Goal: Task Accomplishment & Management: Use online tool/utility

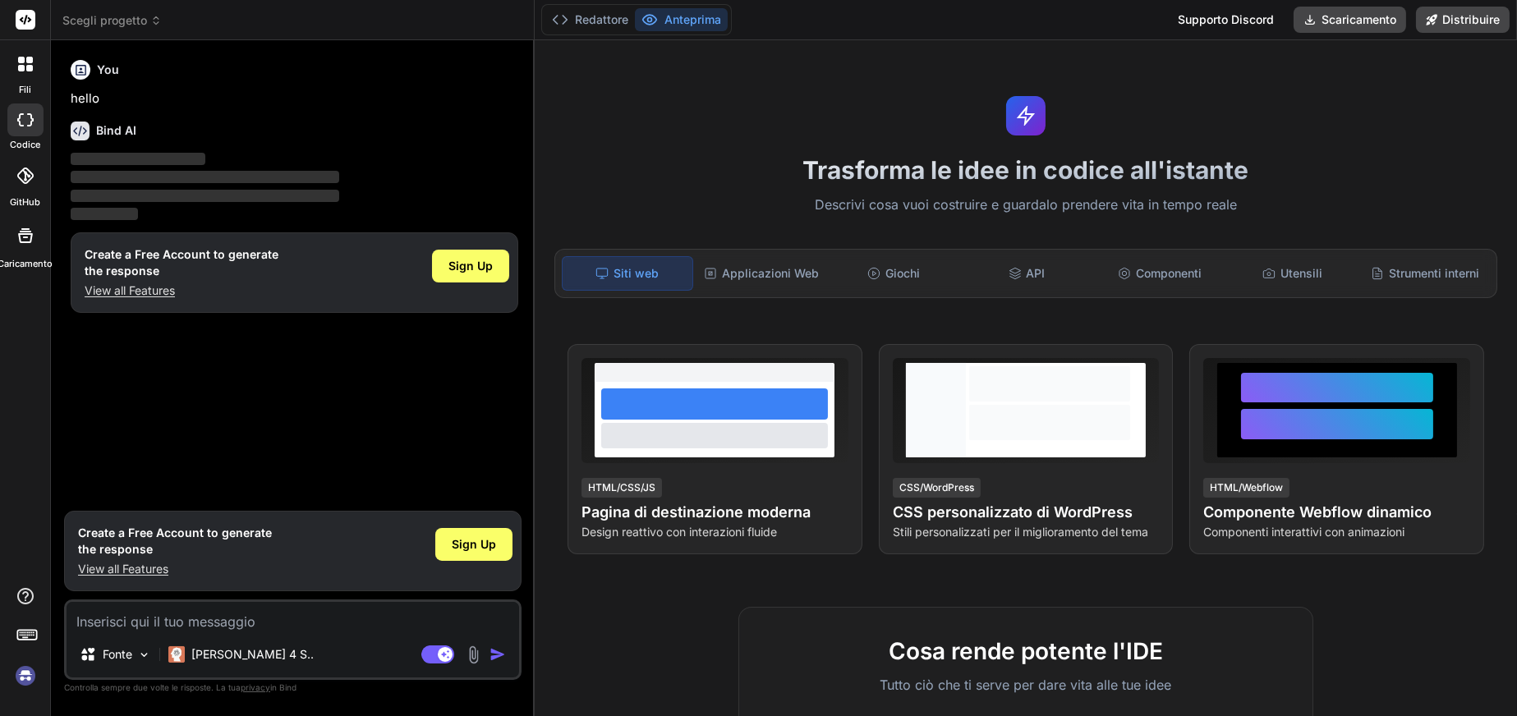
type textarea "x"
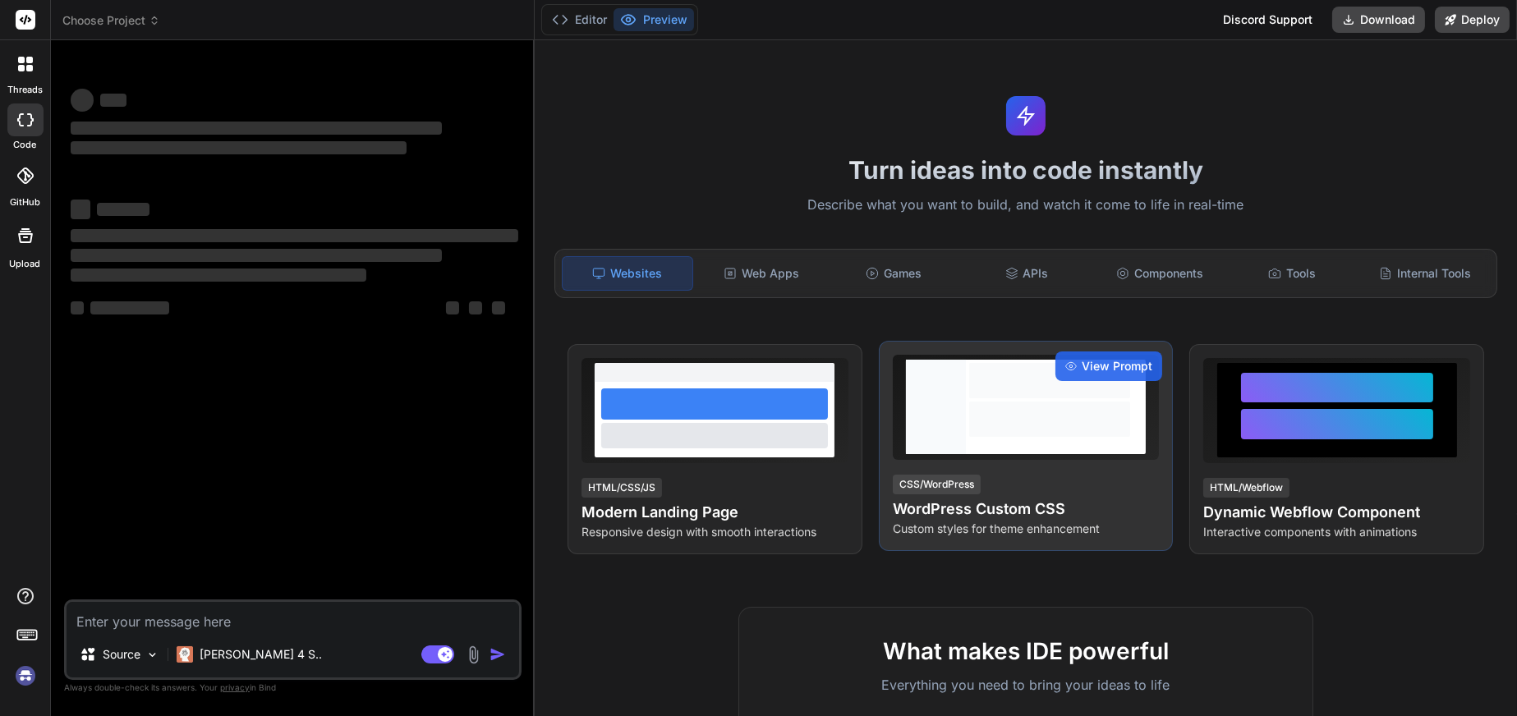
type textarea "x"
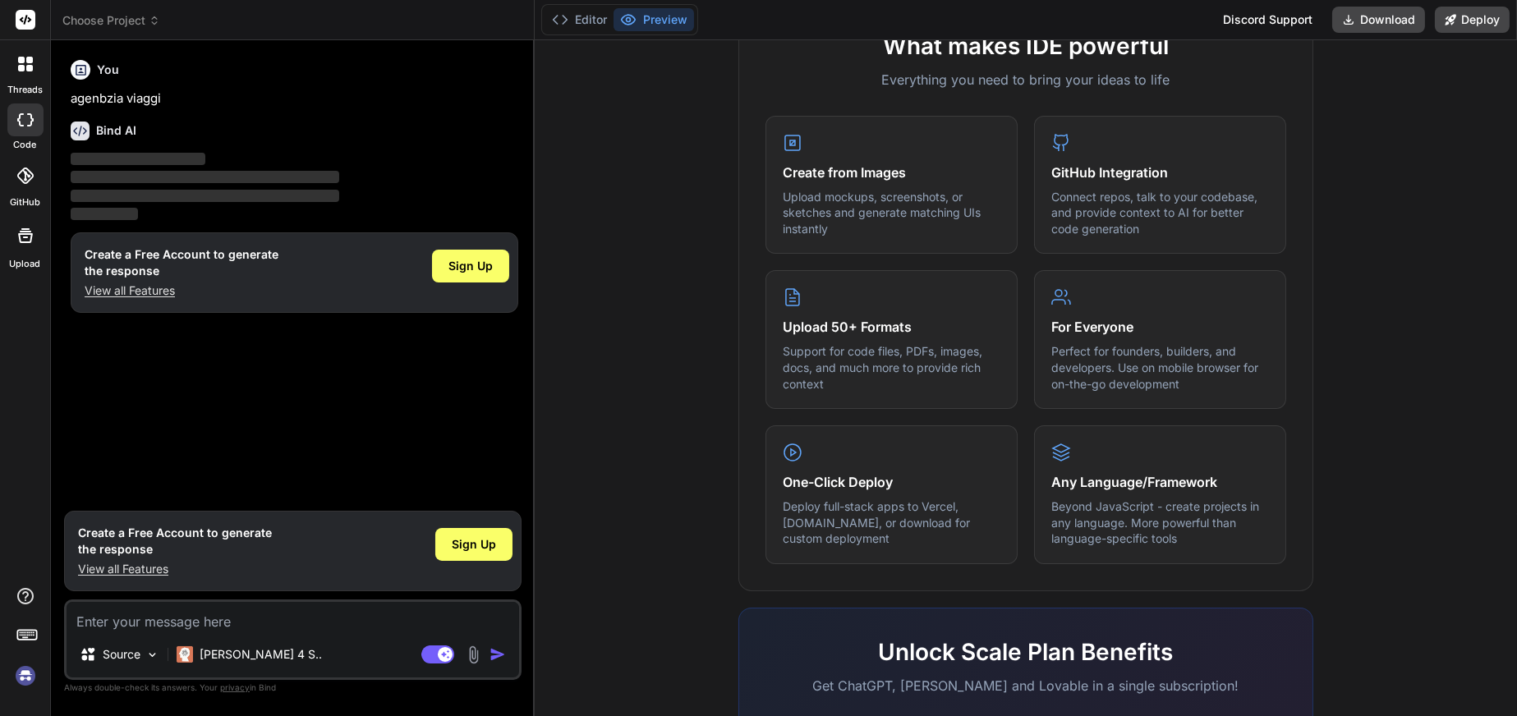
scroll to position [356, 0]
